Goal: Task Accomplishment & Management: Use online tool/utility

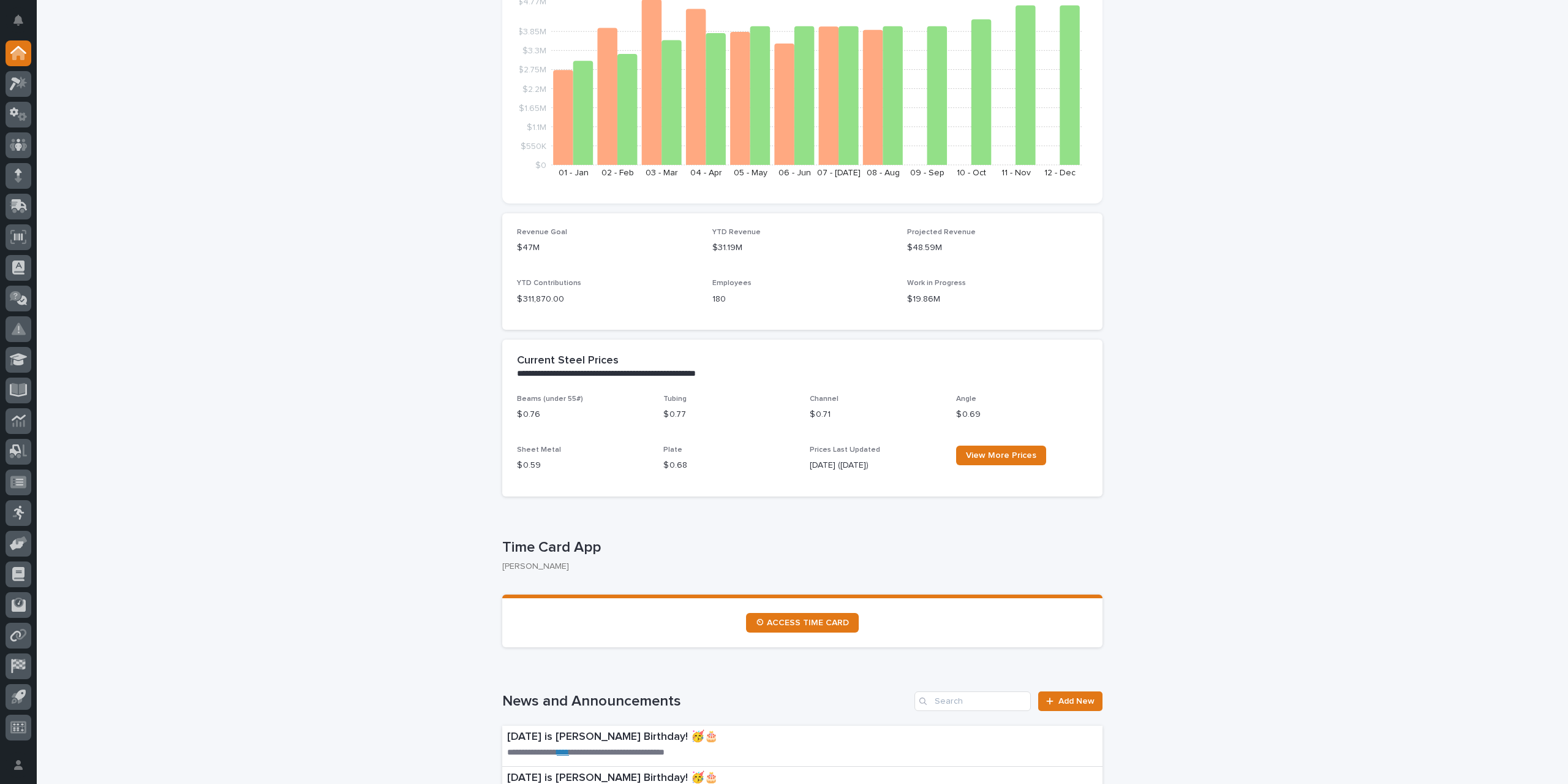
scroll to position [245, 0]
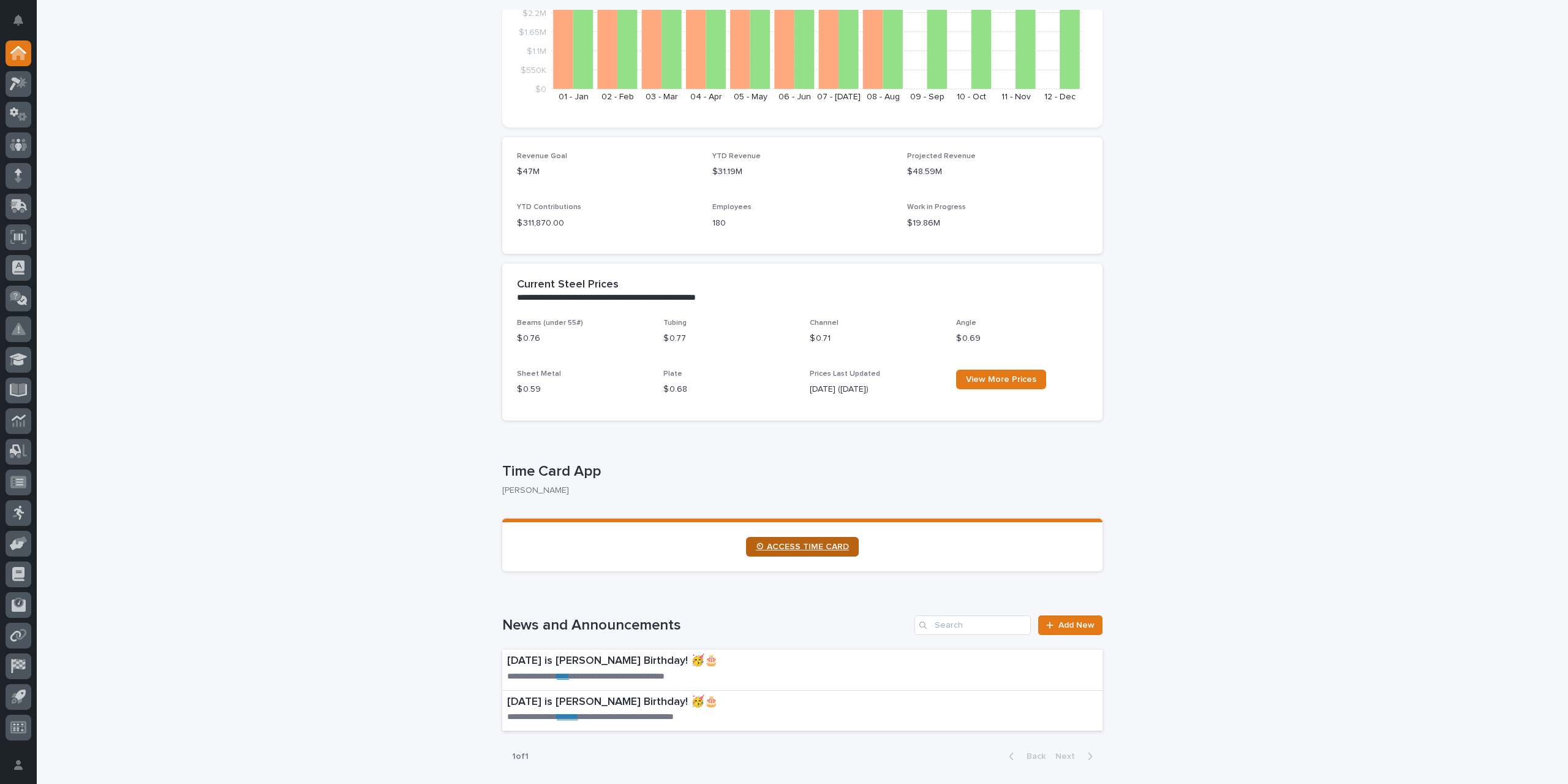
click at [765, 549] on span "⏲ ACCESS TIME CARD" at bounding box center [802, 546] width 93 height 8
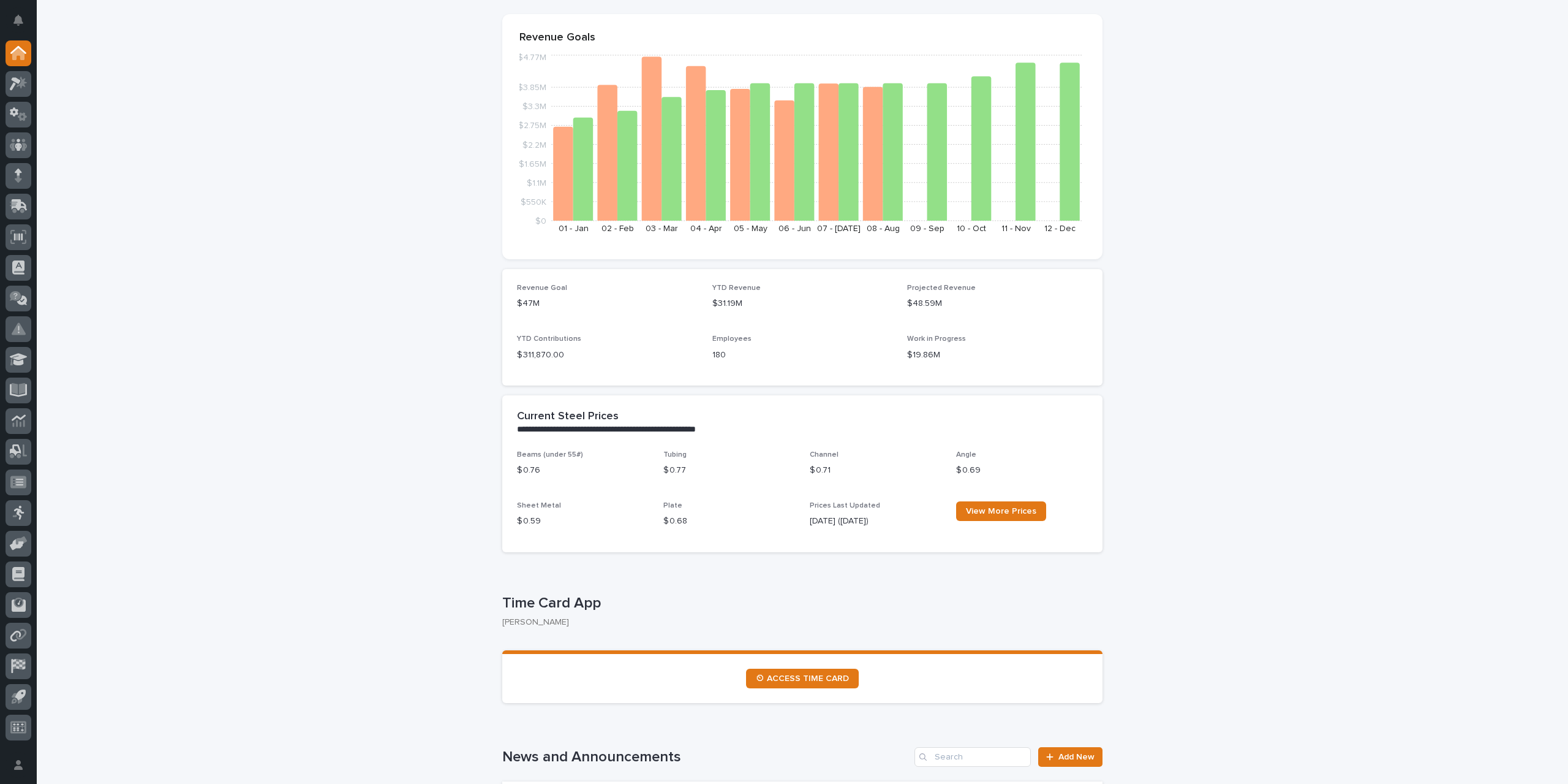
scroll to position [184, 0]
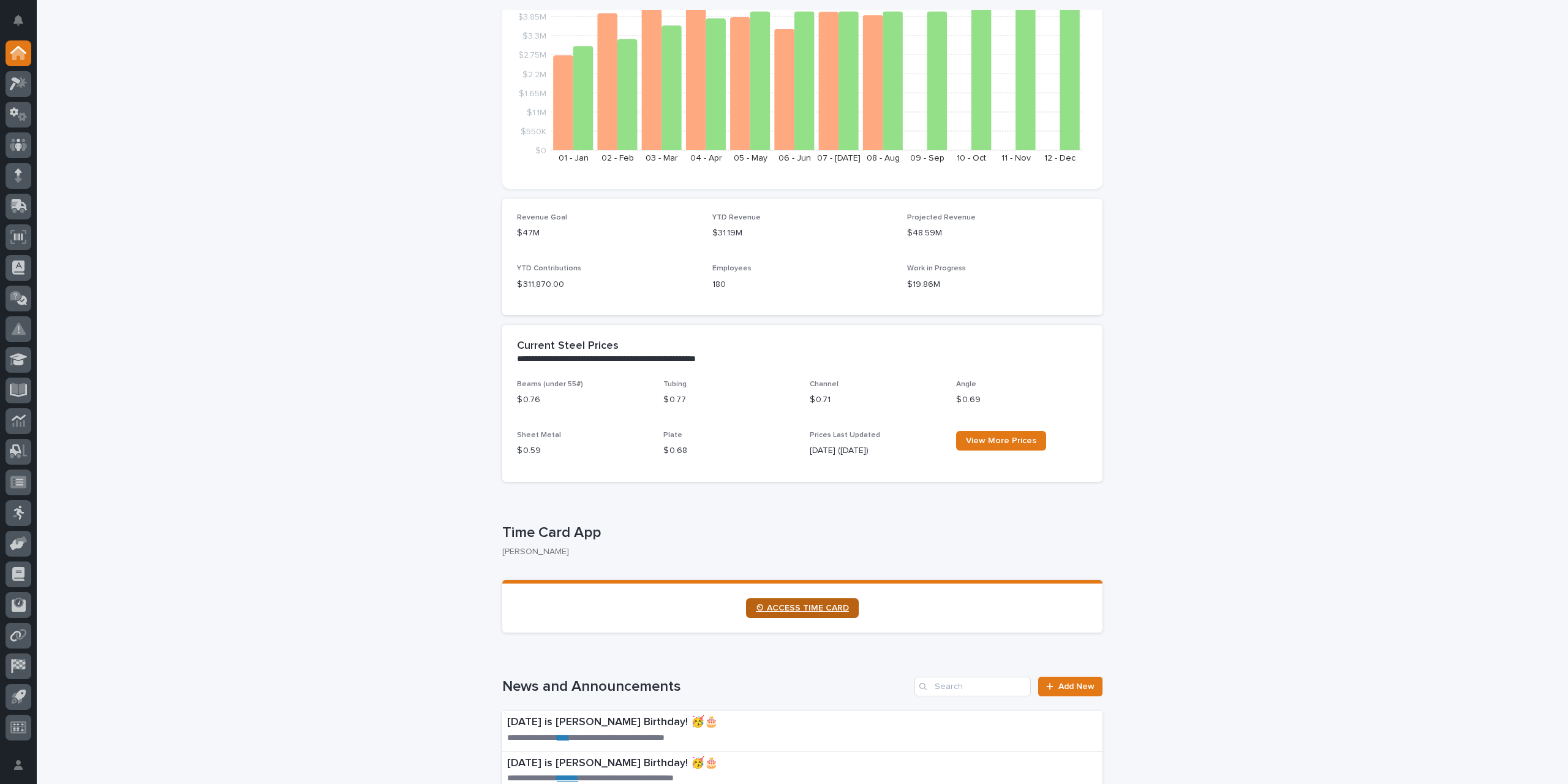
click at [785, 609] on span "⏲ ACCESS TIME CARD" at bounding box center [802, 608] width 93 height 8
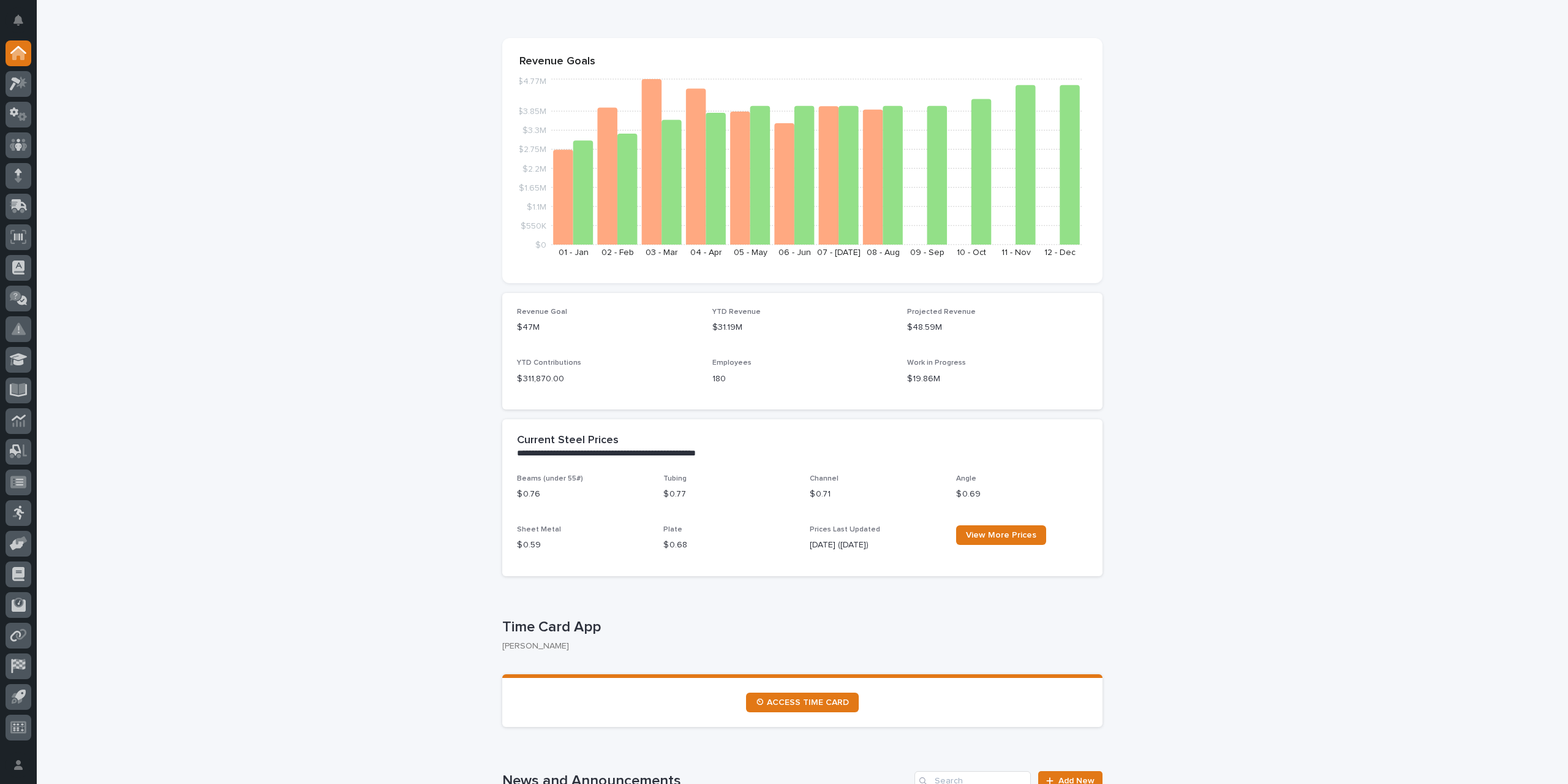
scroll to position [0, 0]
